Goal: Information Seeking & Learning: Learn about a topic

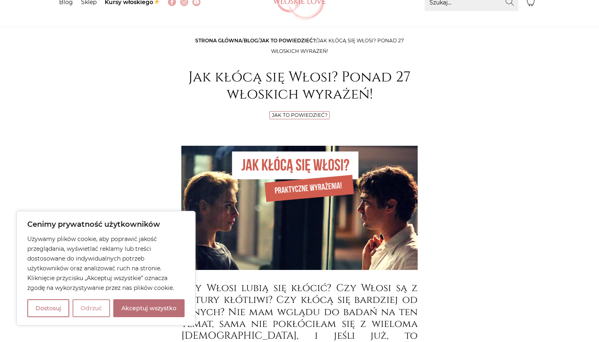
click at [86, 308] on button "Odrzuć" at bounding box center [91, 308] width 37 height 18
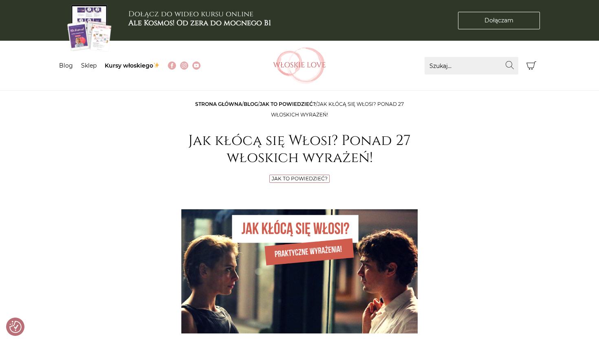
click at [277, 102] on link "Jak to powiedzieć?" at bounding box center [288, 104] width 56 height 6
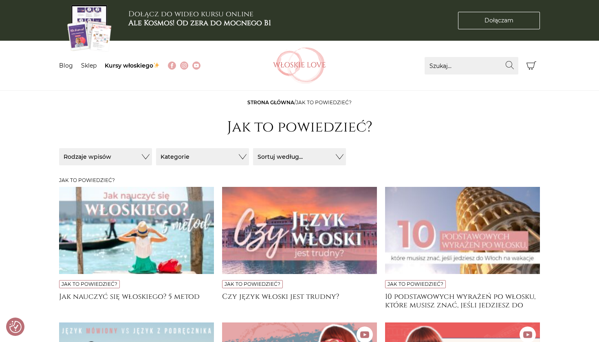
click at [127, 158] on button "Rodzaje wpisów" at bounding box center [105, 156] width 93 height 17
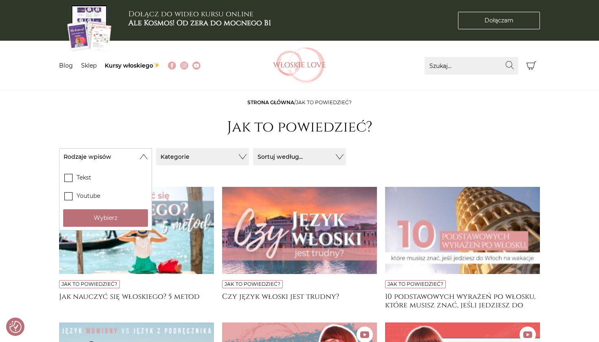
click at [187, 161] on button "Kategorie" at bounding box center [202, 156] width 93 height 17
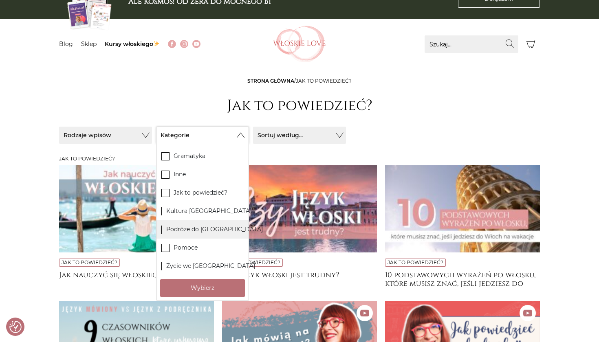
scroll to position [23, 0]
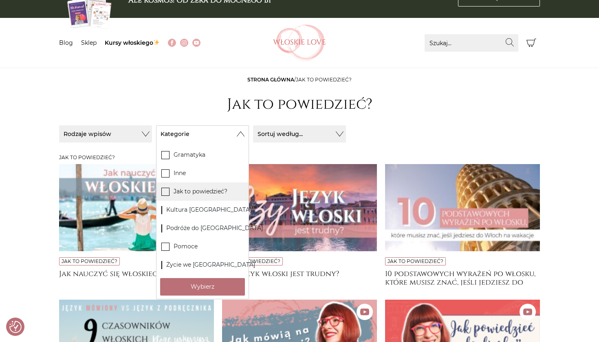
click at [196, 194] on label "Jak to powiedzieć?" at bounding box center [202, 192] width 92 height 18
click at [0, 0] on input "Jak to powiedzieć?" at bounding box center [0, 0] width 0 height 0
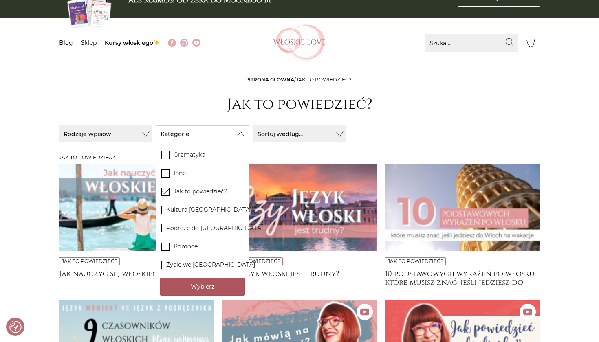
click at [190, 283] on button "Wybierz" at bounding box center [202, 287] width 85 height 18
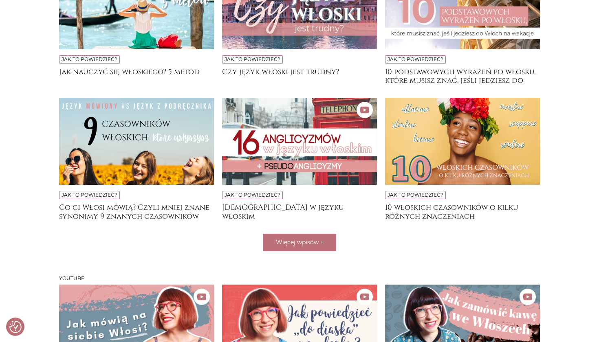
scroll to position [243, 0]
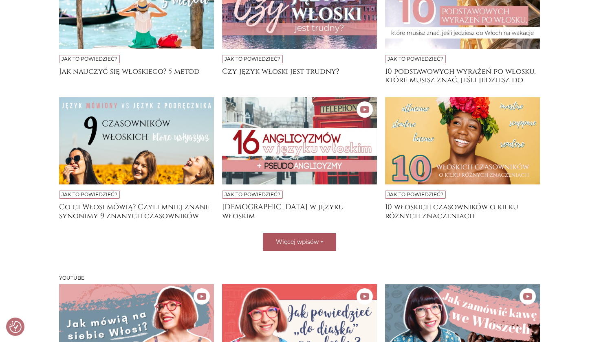
click at [284, 240] on span "Więcej wpisów" at bounding box center [297, 241] width 43 height 7
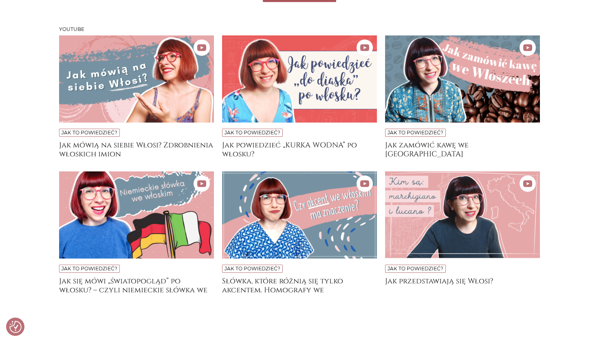
scroll to position [763, 0]
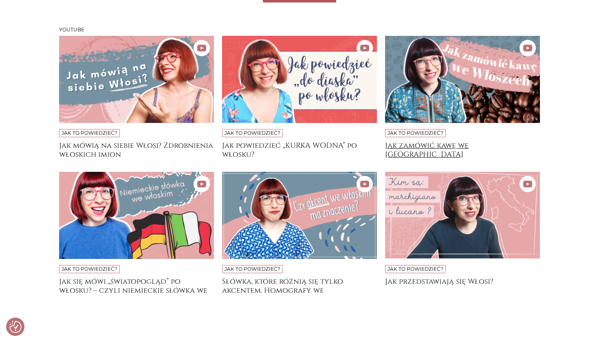
click at [424, 149] on h4 "Jak zamówić kawę we Włoszech" at bounding box center [462, 149] width 155 height 16
click at [269, 142] on h4 "Jak powiedzieć „KURKA WODNA” po włosku?" at bounding box center [299, 149] width 155 height 16
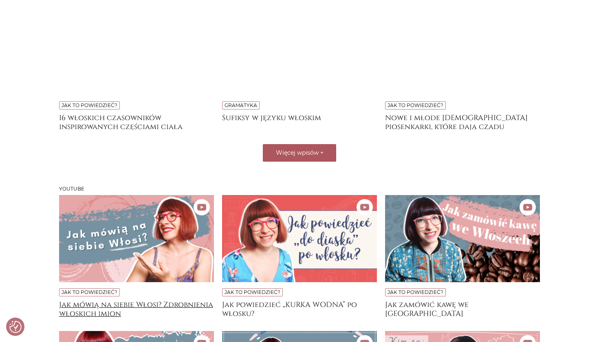
scroll to position [562, 0]
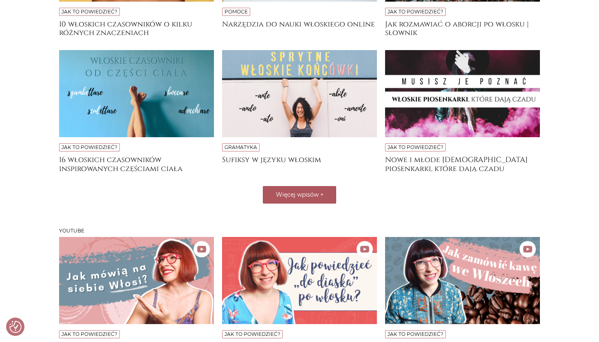
click at [269, 194] on button "Więcej wpisów +" at bounding box center [299, 195] width 73 height 18
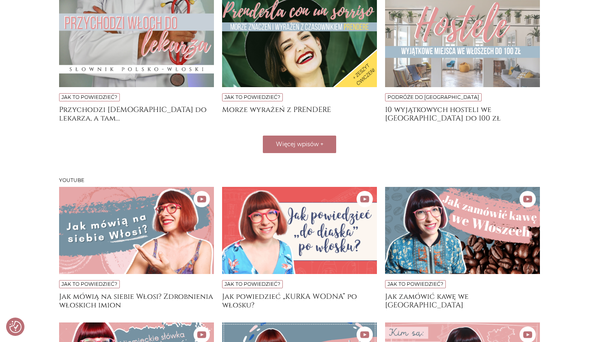
scroll to position [890, 0]
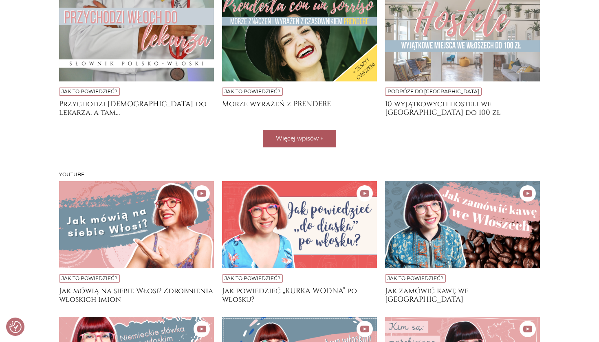
click at [290, 135] on span "Więcej wpisów" at bounding box center [297, 138] width 43 height 7
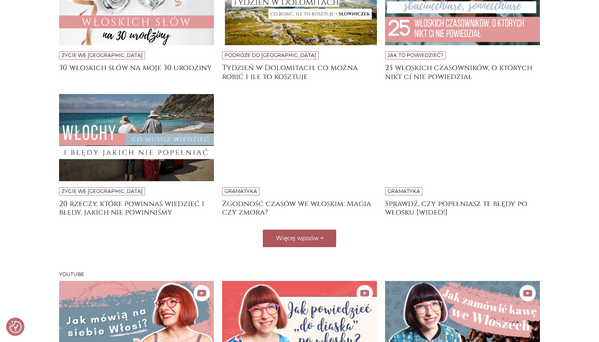
scroll to position [1076, 0]
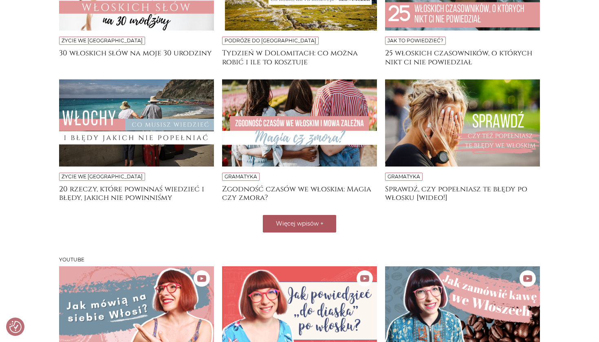
click at [284, 224] on span "Więcej wpisów" at bounding box center [297, 223] width 43 height 7
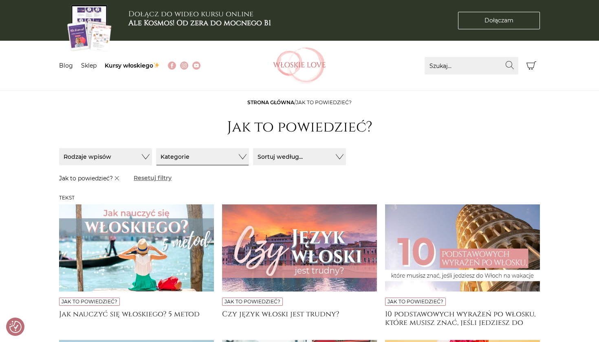
scroll to position [0, 0]
click at [234, 163] on button "Kategorie" at bounding box center [202, 156] width 93 height 17
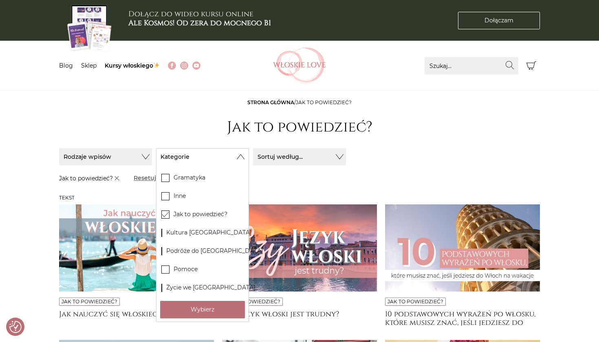
click at [242, 154] on button "Kategorie" at bounding box center [202, 156] width 93 height 17
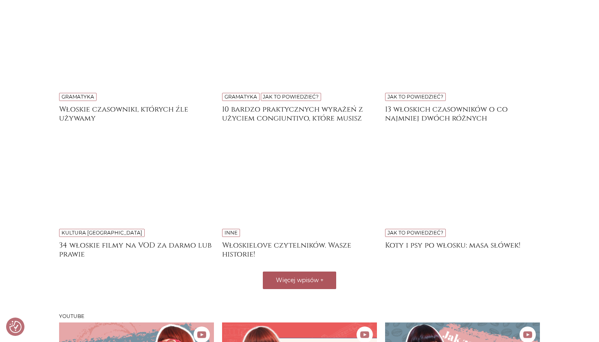
scroll to position [1316, 0]
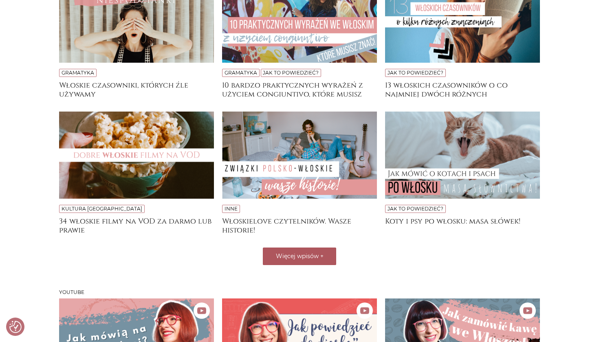
click at [295, 257] on span "Więcej wpisów" at bounding box center [297, 256] width 43 height 7
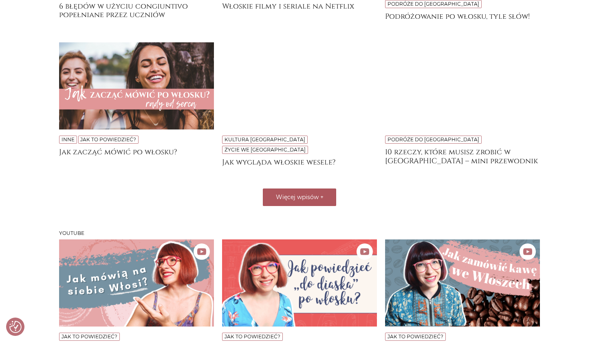
scroll to position [1604, 0]
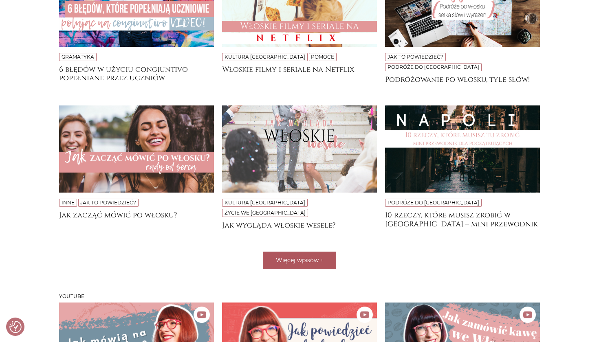
click at [299, 252] on button "Więcej wpisów +" at bounding box center [299, 261] width 73 height 18
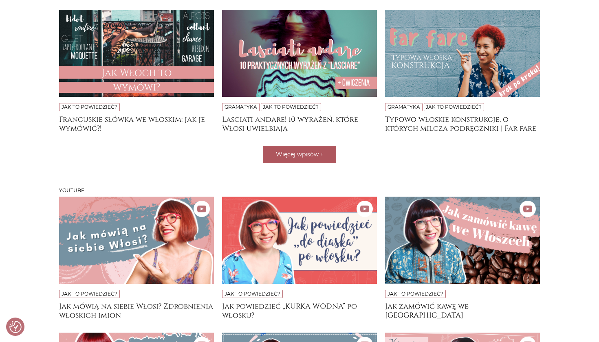
scroll to position [1863, 0]
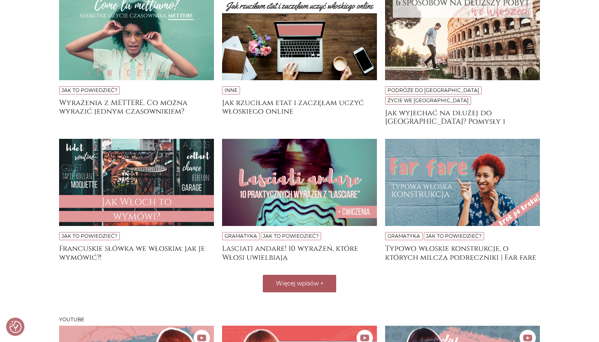
click at [298, 280] on span "Więcej wpisów" at bounding box center [297, 283] width 43 height 7
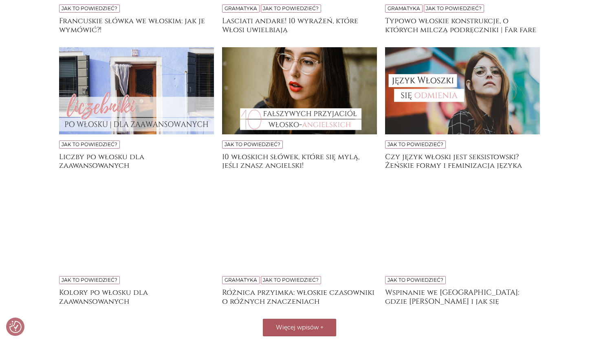
scroll to position [2141, 0]
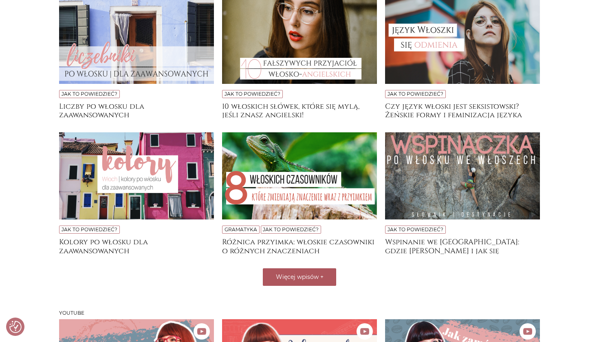
click at [298, 273] on span "Więcej wpisów" at bounding box center [297, 276] width 43 height 7
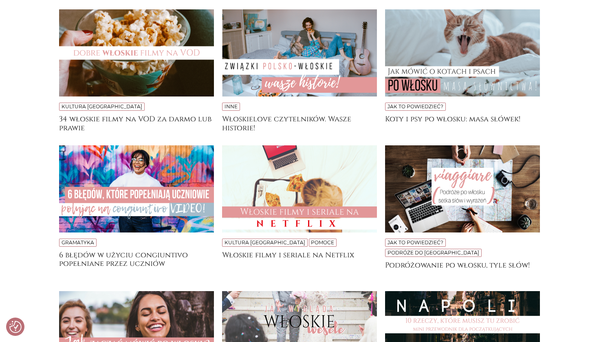
scroll to position [1419, 0]
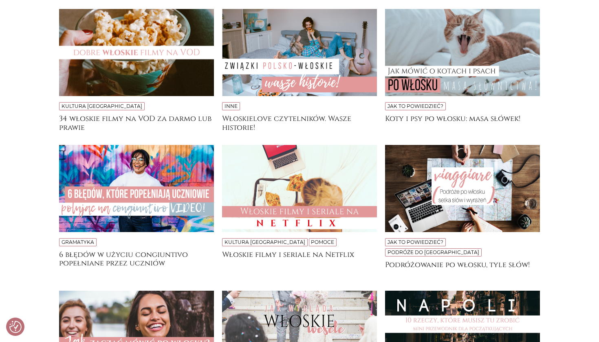
click at [515, 48] on img at bounding box center [462, 52] width 155 height 87
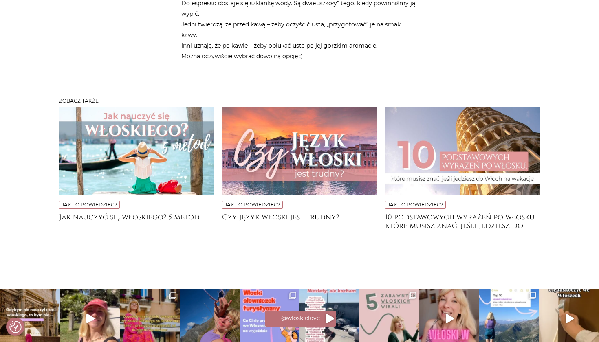
scroll to position [1256, 0]
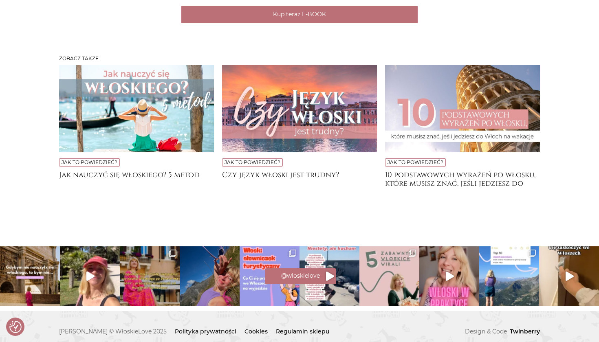
scroll to position [1338, 0]
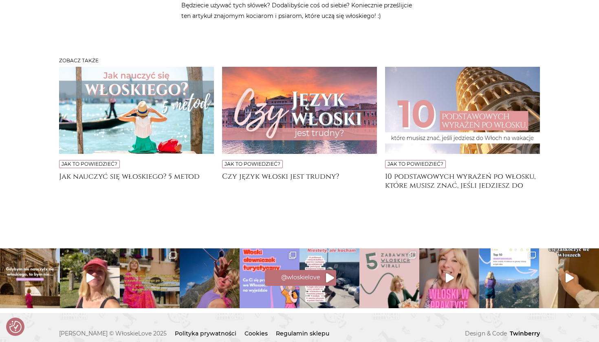
scroll to position [2305, 0]
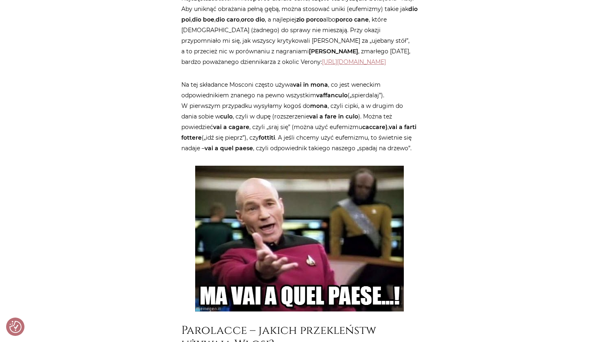
scroll to position [812, 0]
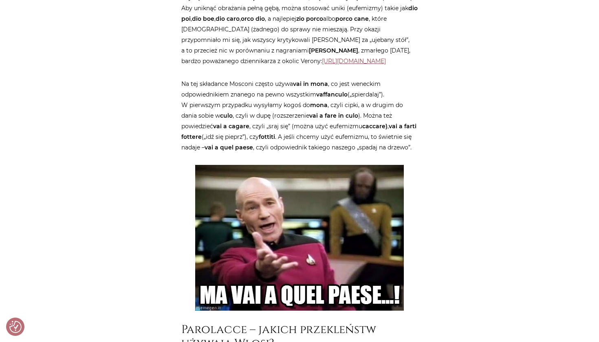
click at [322, 60] on link "https://www.youtube.com/watch?v=4qqoL8Vscmc" at bounding box center [354, 60] width 64 height 7
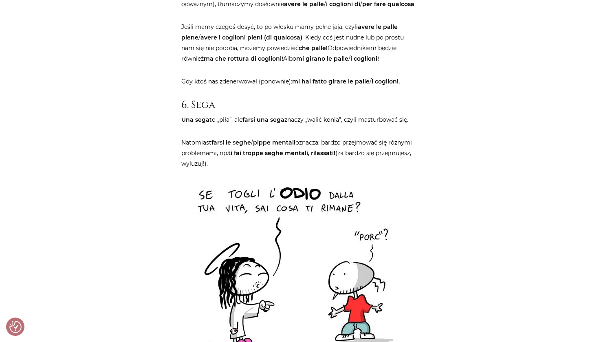
scroll to position [2258, 0]
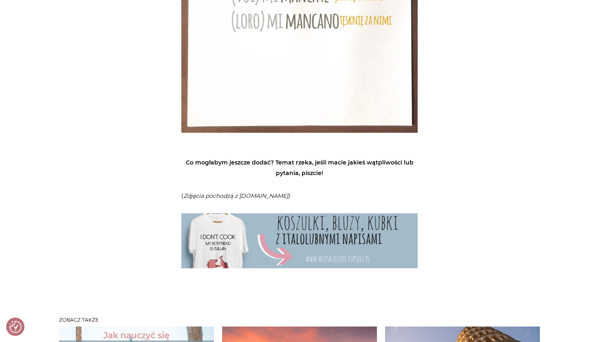
scroll to position [3673, 0]
